Goal: Task Accomplishment & Management: Manage account settings

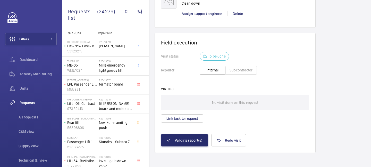
scroll to position [444, 0]
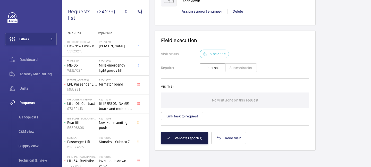
click at [189, 140] on button "Validate report(s)" at bounding box center [184, 138] width 47 height 12
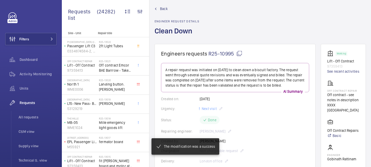
scroll to position [0, 0]
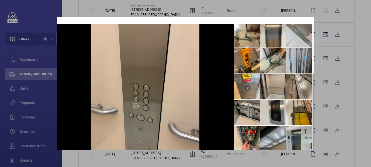
scroll to position [90, 0]
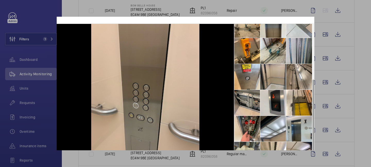
click at [348, 49] on div at bounding box center [185, 83] width 371 height 167
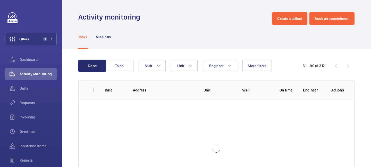
click at [346, 65] on div "61 – 90 of 312" at bounding box center [323, 66] width 62 height 6
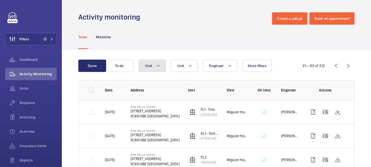
click at [161, 69] on button "Visit" at bounding box center [152, 66] width 27 height 12
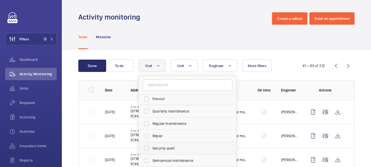
scroll to position [81, 0]
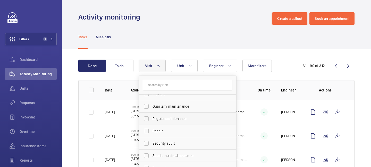
click at [154, 119] on span "Regular maintenance" at bounding box center [187, 118] width 71 height 5
click at [151, 119] on input "Regular maintenance" at bounding box center [146, 119] width 10 height 10
checkbox input "true"
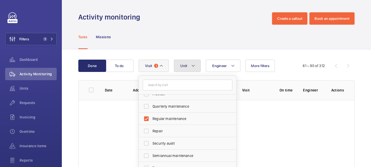
click at [188, 71] on button "Unit" at bounding box center [187, 66] width 27 height 12
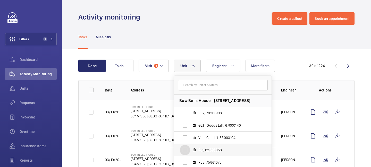
click at [185, 151] on input "PL1, 82096058" at bounding box center [185, 150] width 10 height 10
checkbox input "true"
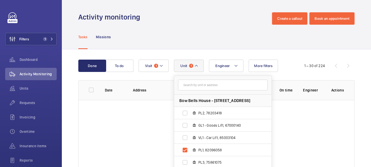
click at [258, 53] on div "Done To do Engineer Unit 1 [GEOGRAPHIC_DATA] - [STREET_ADDRESS], 78203418 GL1 -…" at bounding box center [216, 129] width 309 height 161
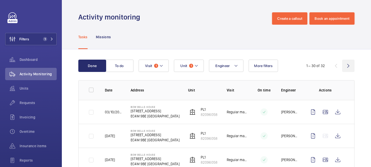
click at [346, 66] on wm-front-icon-button at bounding box center [348, 66] width 12 height 12
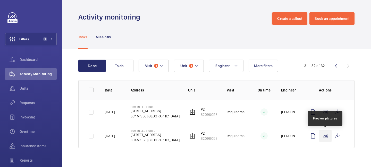
click at [326, 136] on wm-front-icon-button at bounding box center [325, 136] width 12 height 12
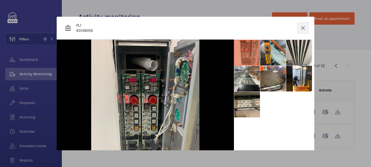
click at [302, 31] on wm-front-icon-button at bounding box center [303, 28] width 12 height 12
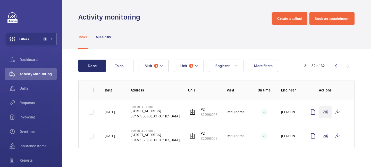
click at [324, 105] on td at bounding box center [326, 112] width 56 height 24
click at [324, 113] on wm-front-icon-button at bounding box center [325, 112] width 12 height 12
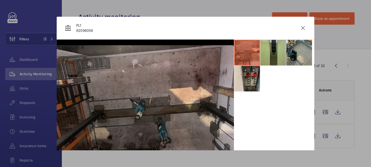
click at [276, 56] on li at bounding box center [273, 53] width 26 height 26
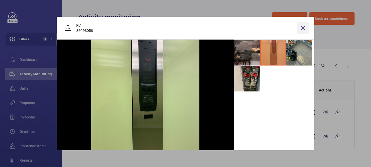
click at [303, 29] on wm-front-icon-button at bounding box center [303, 28] width 12 height 12
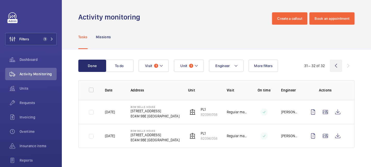
click at [333, 67] on wm-front-icon-button at bounding box center [336, 66] width 12 height 12
click at [336, 66] on div "31 – 32 of 32" at bounding box center [323, 66] width 62 height 6
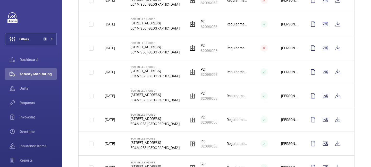
scroll to position [664, 0]
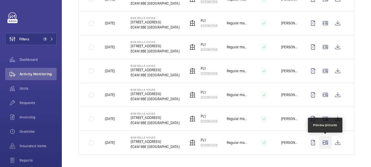
click at [325, 144] on wm-front-icon-button at bounding box center [325, 143] width 12 height 12
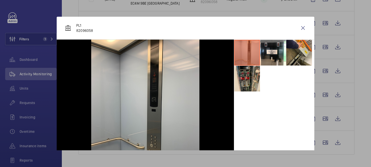
click at [327, 120] on div at bounding box center [185, 83] width 371 height 167
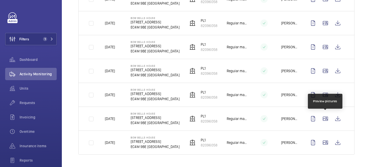
click at [327, 120] on wm-front-icon-button at bounding box center [325, 119] width 12 height 12
click at [327, 120] on div at bounding box center [185, 83] width 371 height 167
click at [325, 117] on wm-front-icon-button at bounding box center [325, 119] width 12 height 12
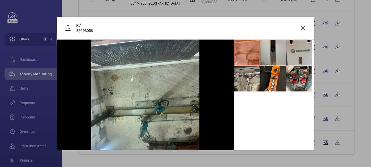
click at [324, 99] on div at bounding box center [185, 83] width 371 height 167
click at [324, 99] on wm-front-icon-button at bounding box center [325, 95] width 12 height 12
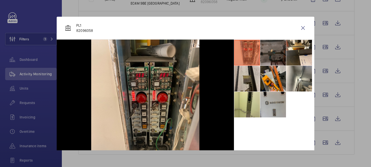
click at [324, 71] on div at bounding box center [185, 83] width 371 height 167
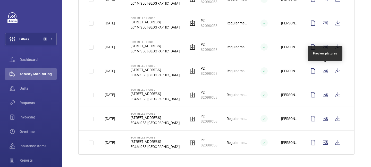
click at [324, 71] on wm-front-icon-button at bounding box center [325, 71] width 12 height 12
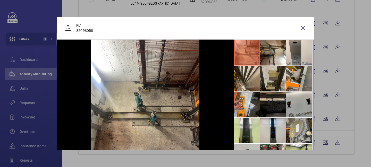
scroll to position [12, 0]
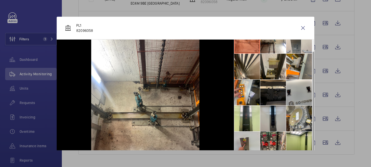
click at [273, 116] on li at bounding box center [273, 119] width 26 height 26
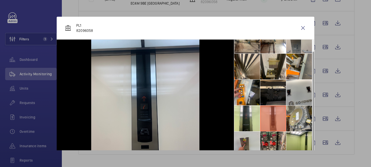
click at [297, 47] on li at bounding box center [299, 41] width 26 height 26
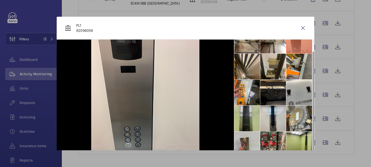
scroll to position [33, 0]
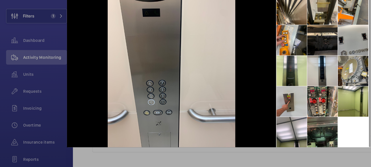
click at [220, 86] on div at bounding box center [145, 78] width 177 height 144
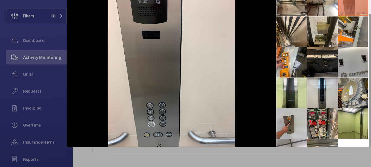
scroll to position [0, 0]
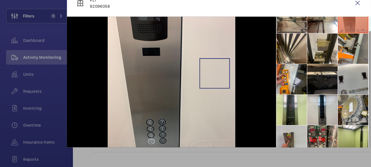
click at [182, 88] on img at bounding box center [145, 112] width 108 height 144
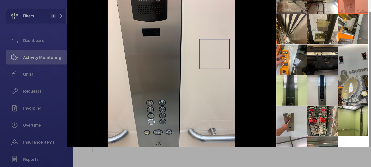
scroll to position [33, 0]
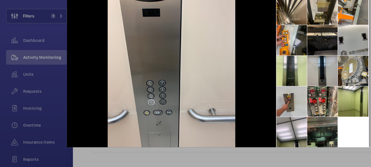
click at [274, 79] on li at bounding box center [273, 86] width 26 height 26
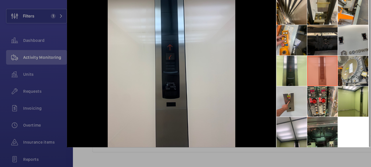
click at [205, 103] on div at bounding box center [145, 78] width 177 height 144
click at [248, 91] on li at bounding box center [247, 86] width 26 height 26
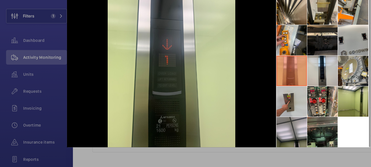
click at [253, 137] on li at bounding box center [247, 138] width 26 height 26
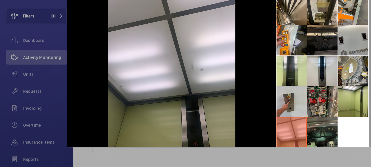
click at [270, 118] on li at bounding box center [273, 112] width 26 height 26
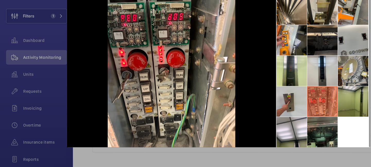
click at [298, 114] on li at bounding box center [299, 112] width 26 height 26
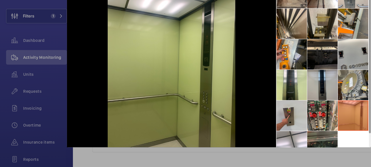
scroll to position [0, 0]
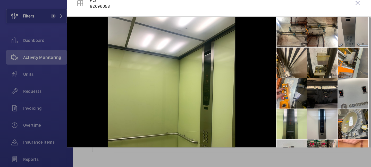
click at [301, 55] on li at bounding box center [299, 53] width 26 height 26
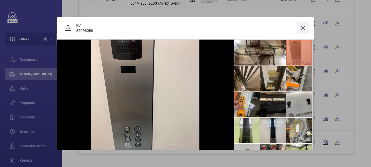
click at [305, 27] on wm-front-icon-button at bounding box center [303, 28] width 12 height 12
click at [327, 49] on wm-front-icon-button at bounding box center [325, 47] width 12 height 12
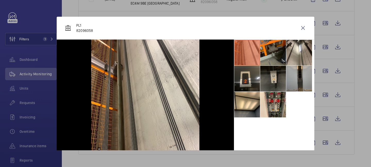
click at [301, 81] on li at bounding box center [299, 79] width 26 height 26
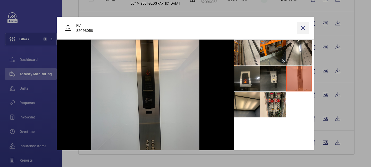
click at [303, 27] on wm-front-icon-button at bounding box center [303, 28] width 12 height 12
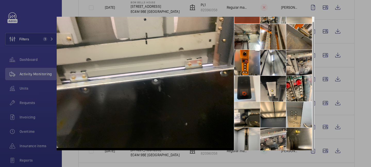
scroll to position [33, 0]
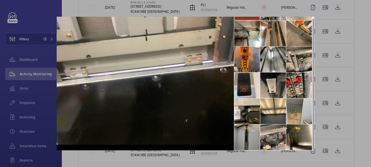
click at [249, 136] on li at bounding box center [247, 138] width 26 height 26
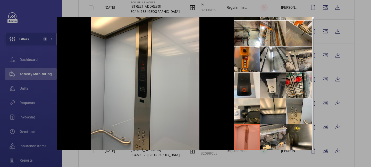
click at [358, 37] on div at bounding box center [185, 83] width 371 height 167
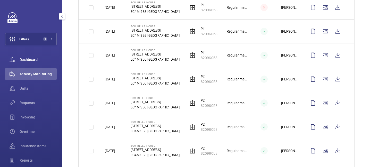
scroll to position [382, 0]
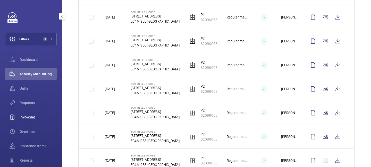
click at [36, 101] on span "Requests" at bounding box center [38, 102] width 37 height 5
click at [29, 102] on span "Requests" at bounding box center [38, 102] width 37 height 5
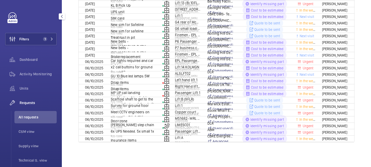
scroll to position [65, 0]
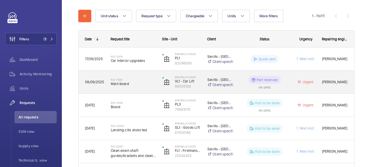
scroll to position [80, 0]
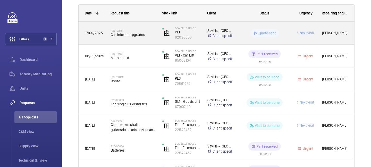
click at [134, 33] on span "Car interior upgrades" at bounding box center [133, 34] width 45 height 5
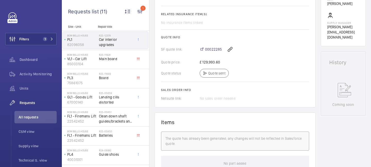
scroll to position [191, 0]
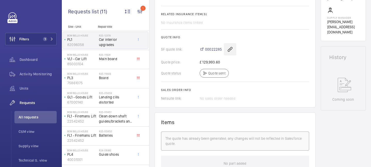
click at [231, 51] on wm-front-icon-button at bounding box center [230, 49] width 12 height 12
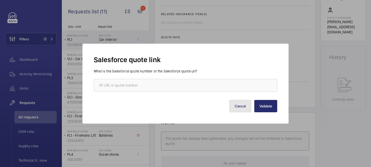
click at [244, 105] on button "Cancel" at bounding box center [240, 106] width 22 height 12
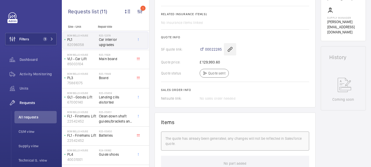
click at [229, 53] on wm-front-icon-button at bounding box center [230, 49] width 12 height 12
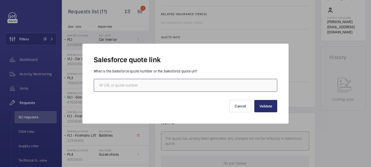
click at [190, 87] on input "text" at bounding box center [185, 85] width 183 height 13
paste input "[URL][DOMAIN_NAME]"
type input "[URL][DOMAIN_NAME]"
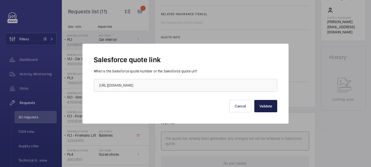
click at [261, 105] on button "Validate" at bounding box center [265, 106] width 23 height 12
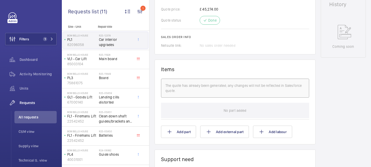
scroll to position [388, 0]
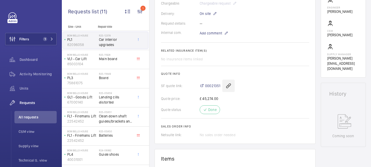
click at [228, 86] on wm-front-icon-button at bounding box center [228, 86] width 12 height 12
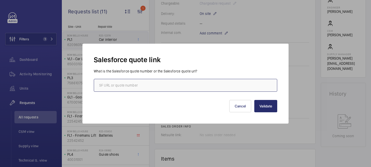
click at [226, 85] on input "text" at bounding box center [185, 85] width 183 height 13
paste input "[URL][DOMAIN_NAME]"
type input "[URL][DOMAIN_NAME]"
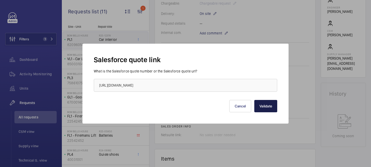
click at [266, 104] on button "Validate" at bounding box center [265, 106] width 23 height 12
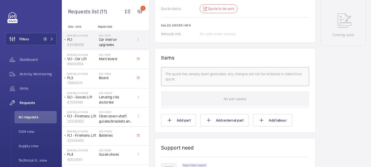
scroll to position [134, 0]
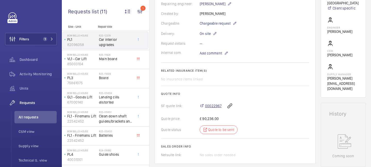
click at [214, 107] on span "00022967" at bounding box center [213, 105] width 16 height 5
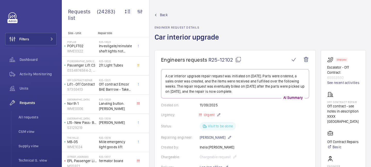
click at [237, 62] on mat-icon at bounding box center [238, 60] width 6 height 6
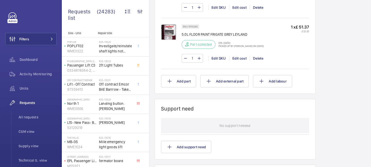
scroll to position [617, 0]
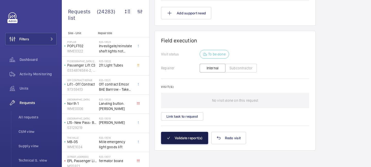
click at [193, 136] on button "Validate report(s)" at bounding box center [184, 138] width 47 height 12
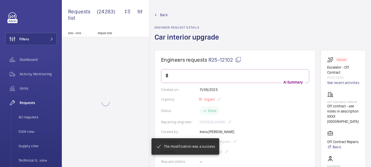
scroll to position [490, 0]
